Goal: Task Accomplishment & Management: Manage account settings

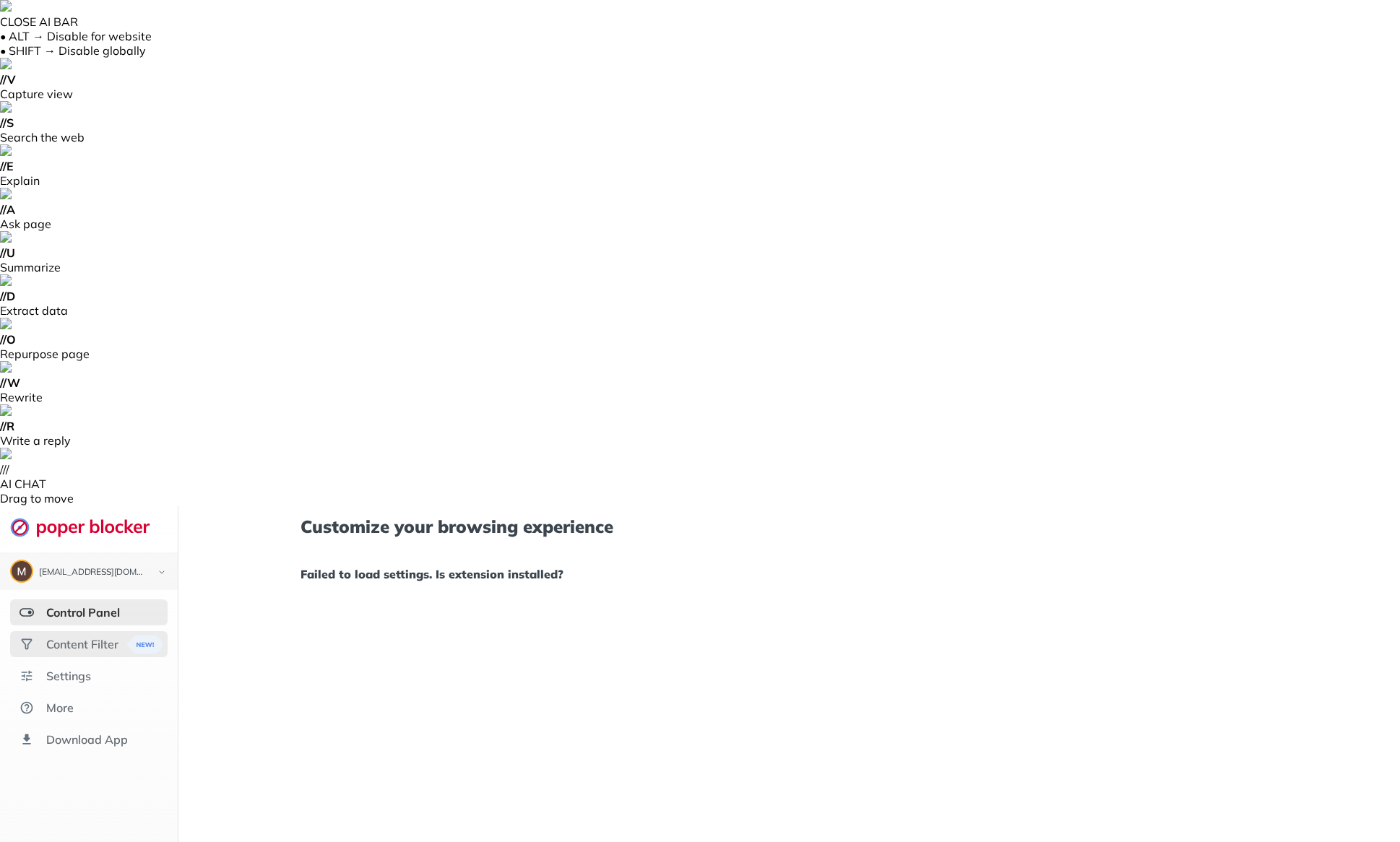
click at [97, 637] on div "Content Filter" at bounding box center [82, 644] width 72 height 15
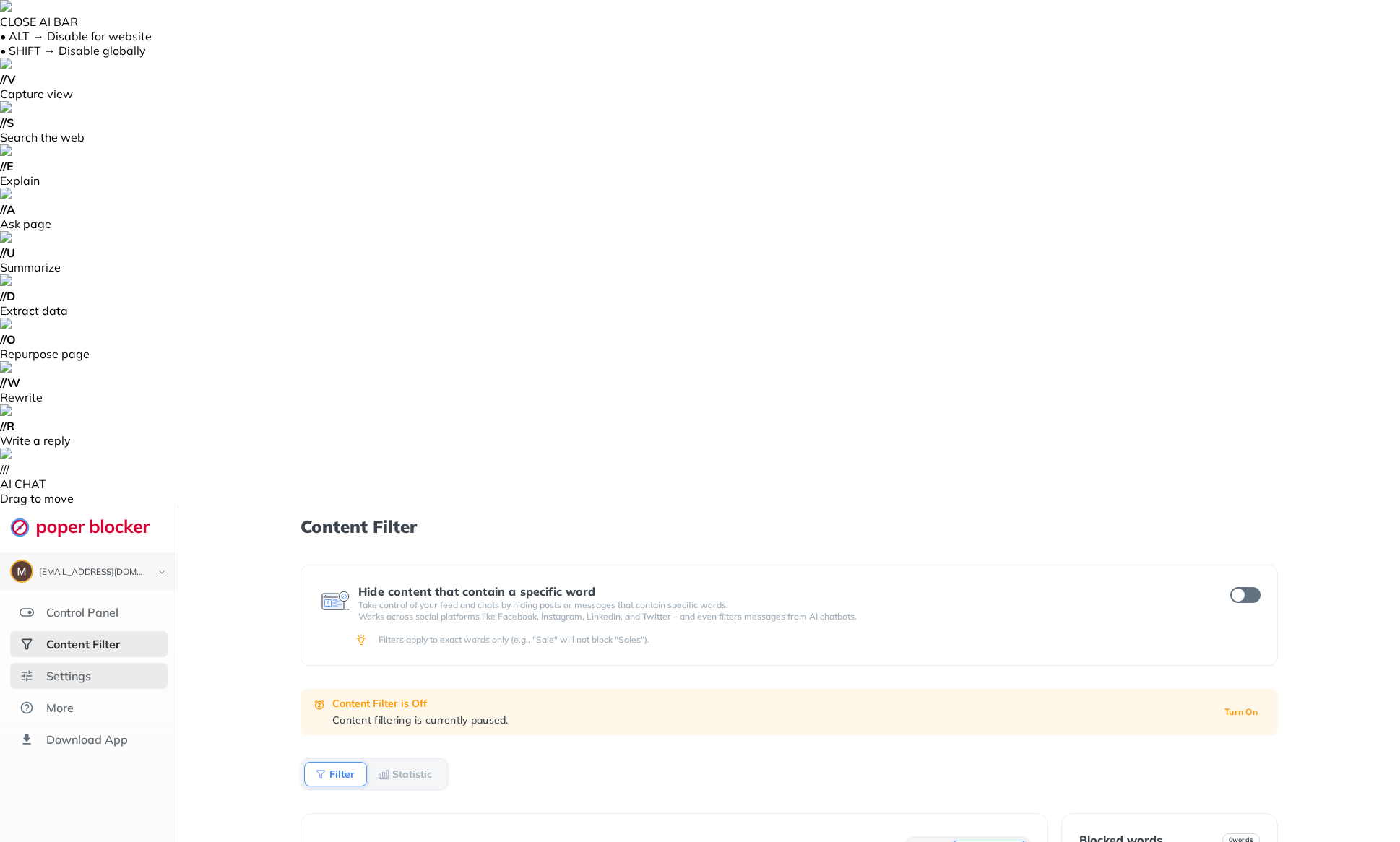
click at [84, 669] on div "Settings" at bounding box center [69, 676] width 45 height 15
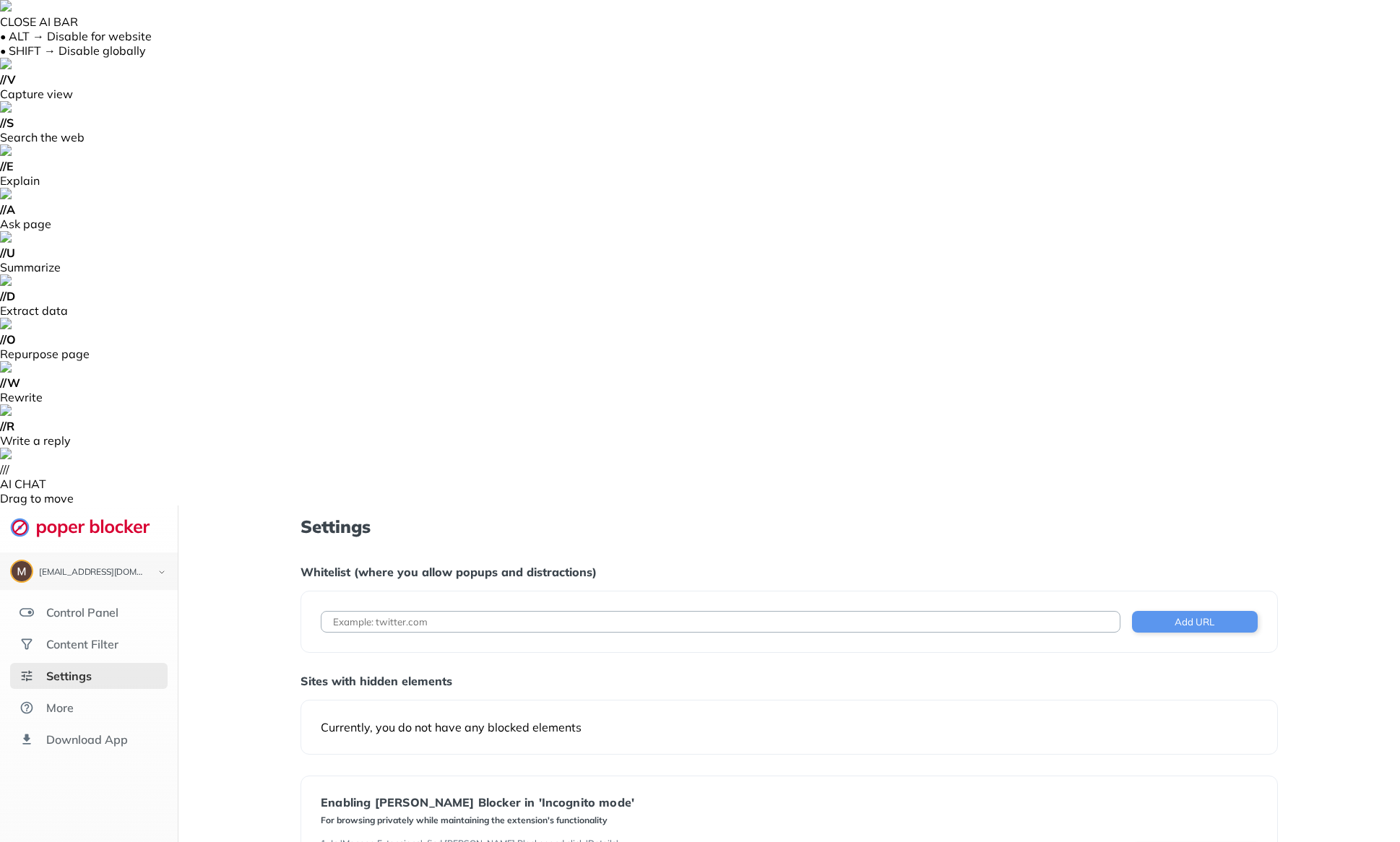
click at [576, 611] on input at bounding box center [720, 622] width 799 height 22
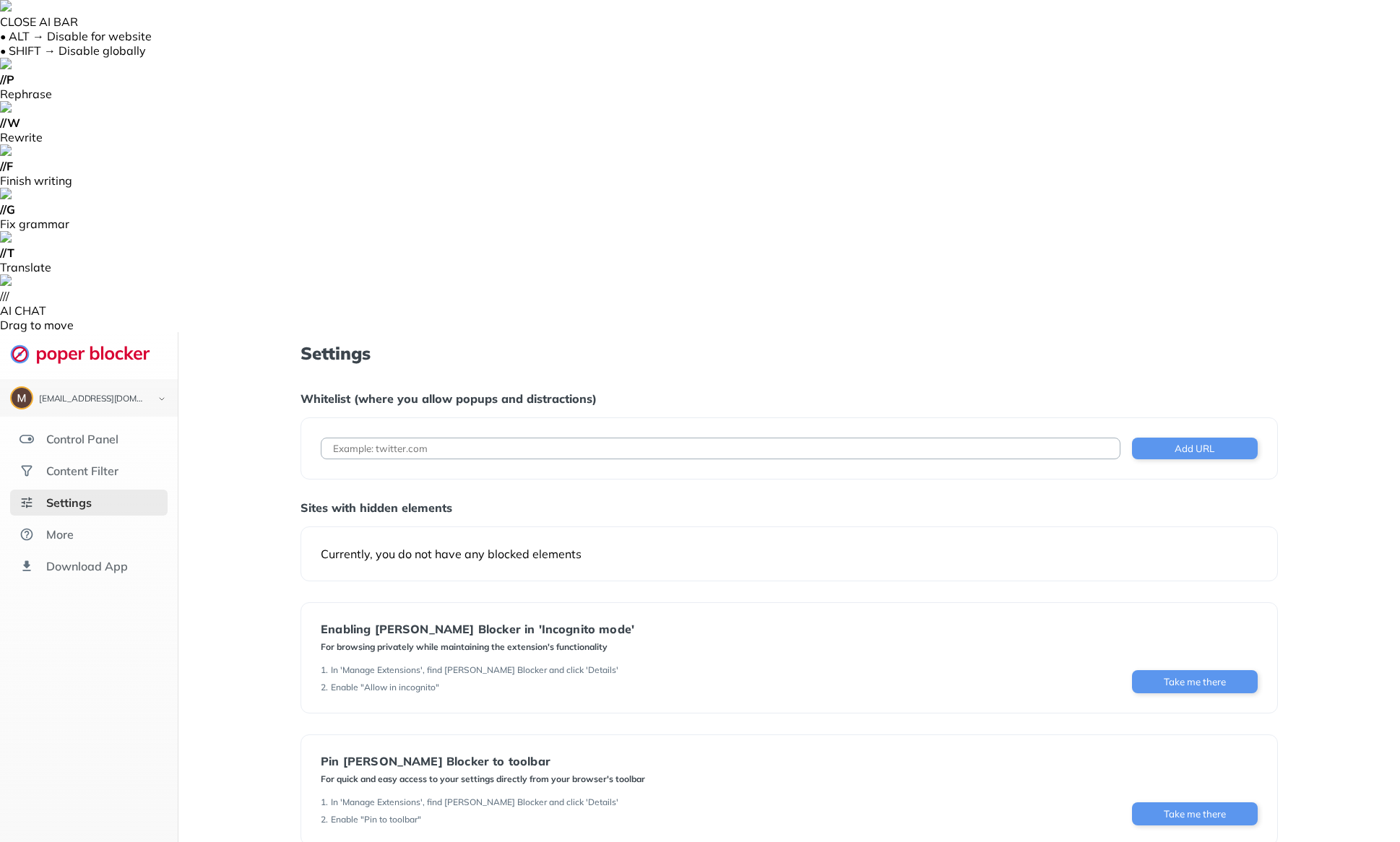
paste input "[URL][DOMAIN_NAME][DOMAIN_NAME]"
type input "[URL][DOMAIN_NAME][DOMAIN_NAME]"
click at [1203, 438] on button "Add URL" at bounding box center [1194, 449] width 126 height 22
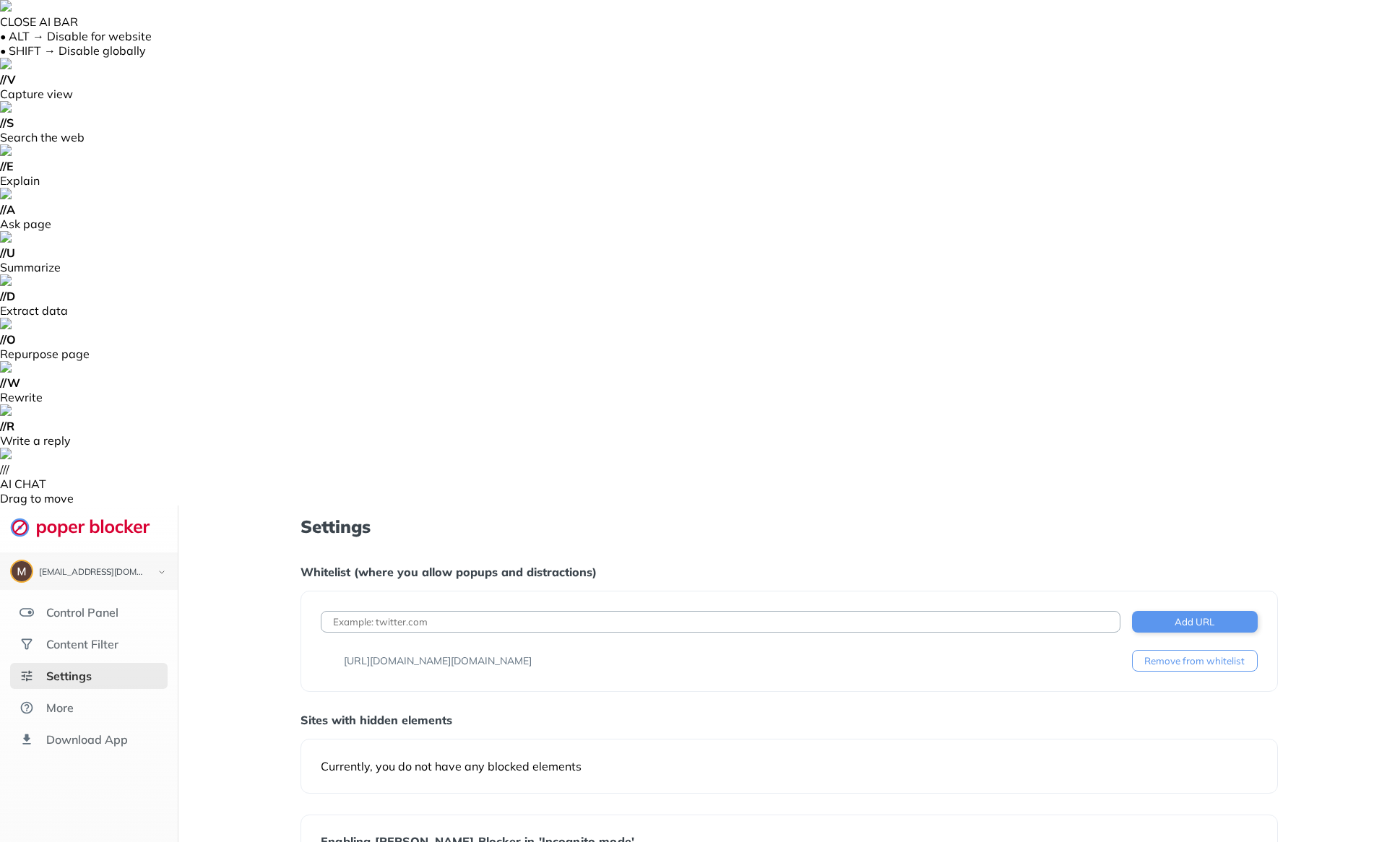
click at [586, 611] on input at bounding box center [720, 622] width 799 height 22
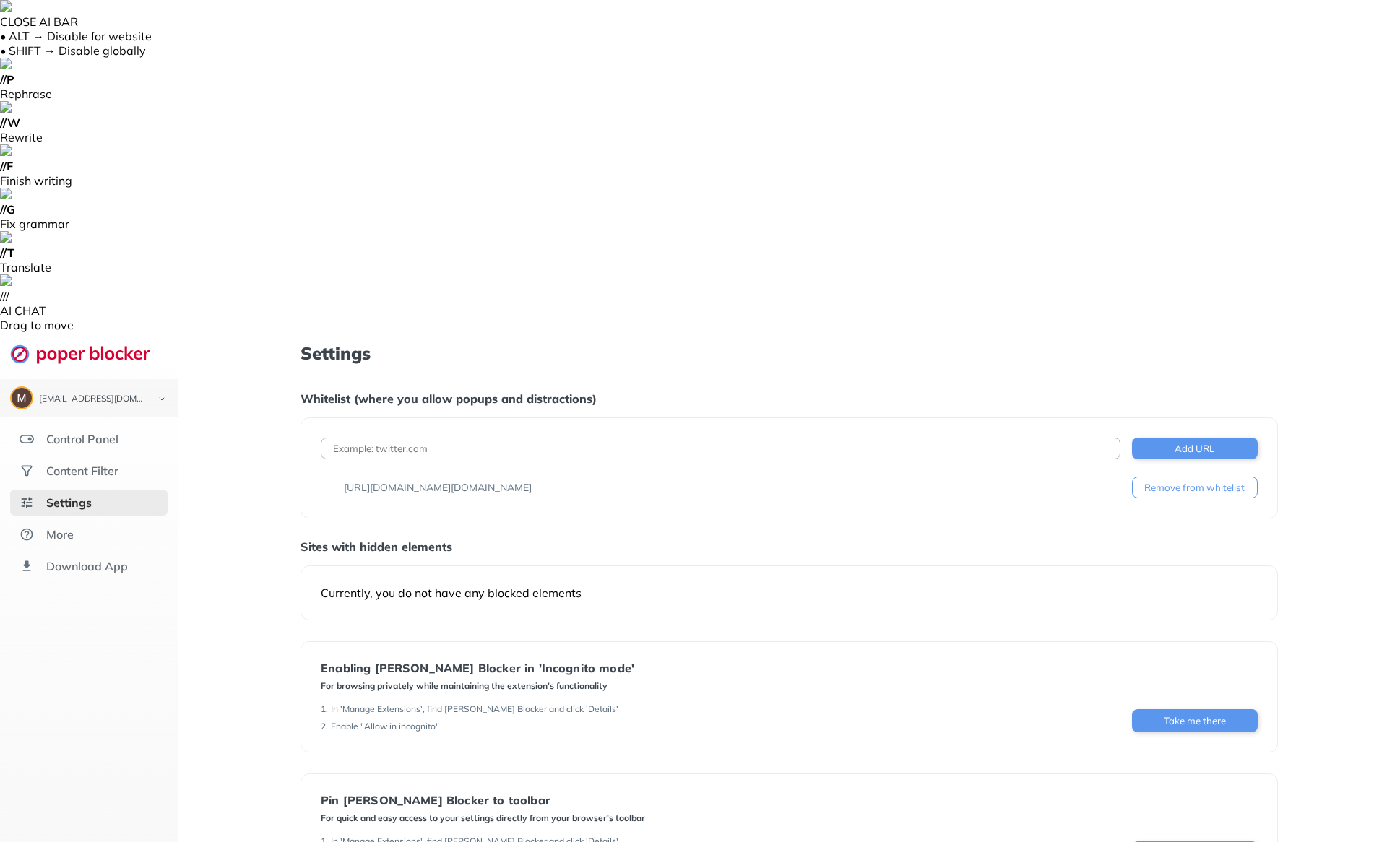
paste input "[URL][DOMAIN_NAME]"
type input "[URL][DOMAIN_NAME]"
click at [1203, 438] on button "Add URL" at bounding box center [1194, 449] width 126 height 22
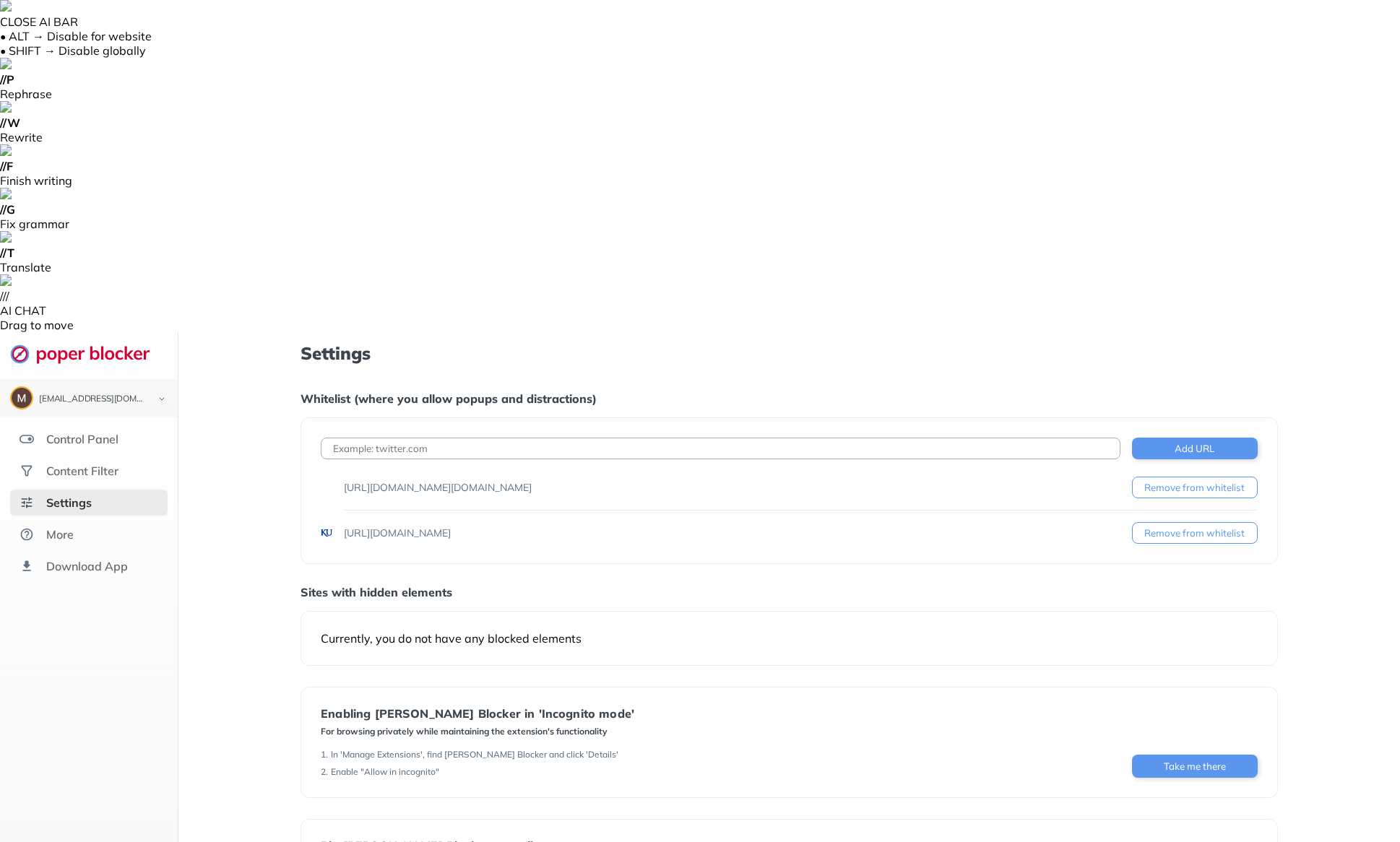
click at [479, 438] on input at bounding box center [720, 449] width 799 height 22
paste input "[URL][DOMAIN_NAME]"
type input "[URL][DOMAIN_NAME]"
click at [1207, 438] on button "Add URL" at bounding box center [1194, 449] width 126 height 22
